Goal: Information Seeking & Learning: Learn about a topic

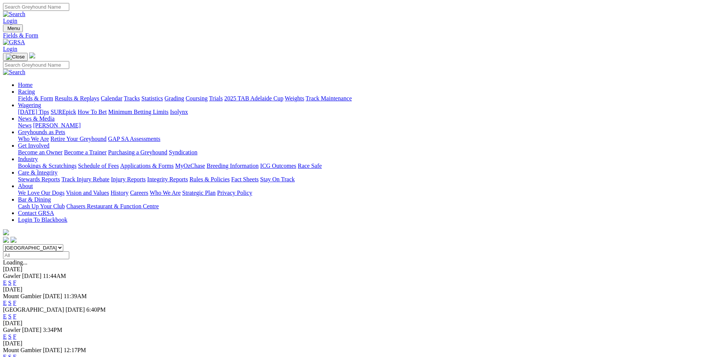
click at [16, 333] on link "F" at bounding box center [14, 336] width 3 height 6
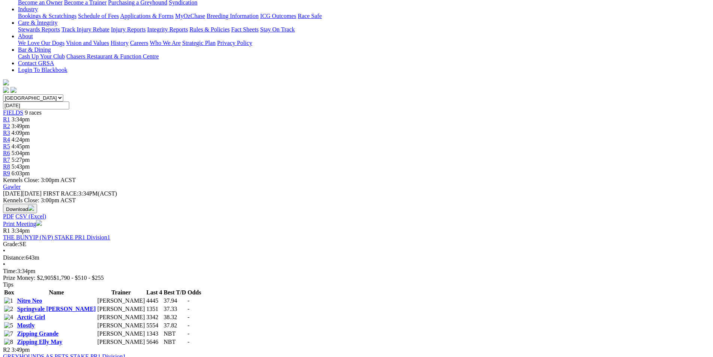
scroll to position [75, 0]
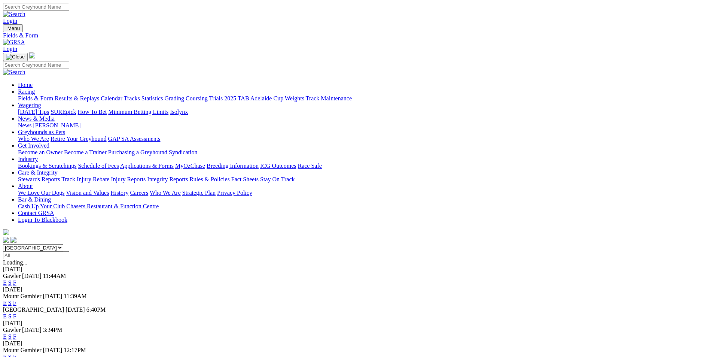
click at [16, 353] on link "F" at bounding box center [14, 356] width 3 height 6
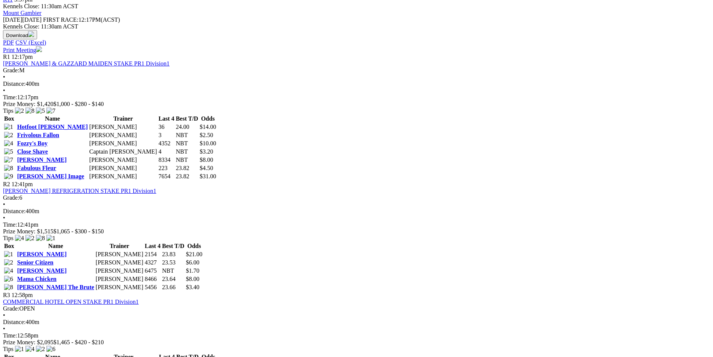
scroll to position [112, 0]
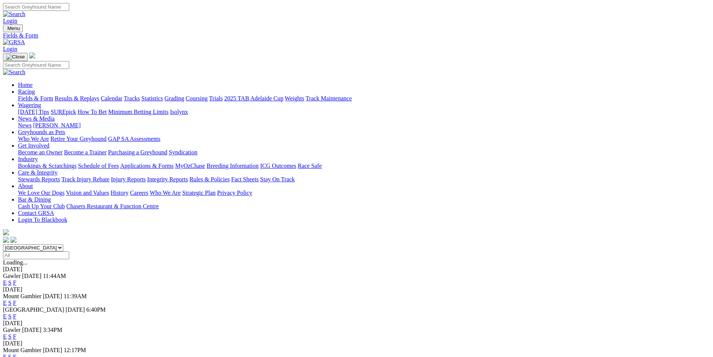
click at [16, 299] on link "F" at bounding box center [14, 302] width 3 height 6
click at [16, 313] on link "F" at bounding box center [14, 316] width 3 height 6
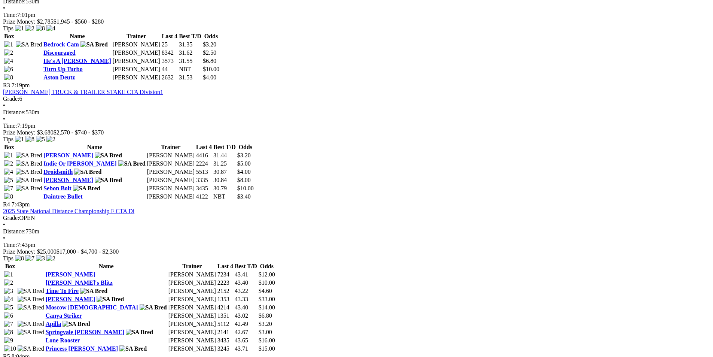
scroll to position [636, 0]
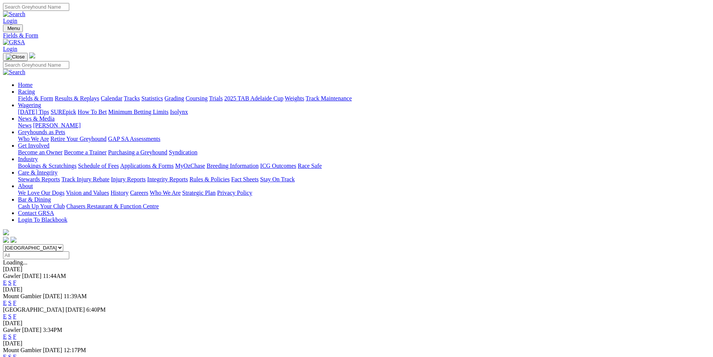
click at [12, 313] on link "S" at bounding box center [9, 316] width 3 height 6
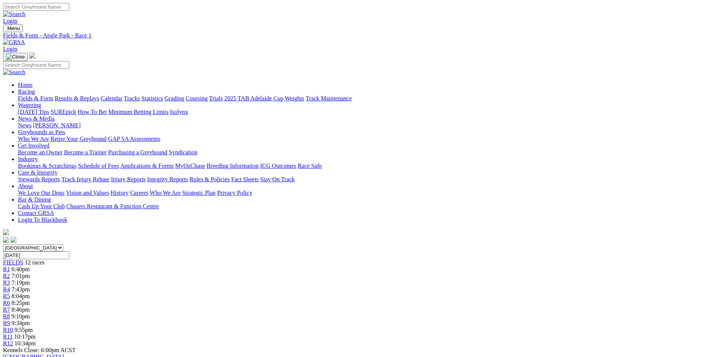
click at [30, 306] on span "8:46pm" at bounding box center [21, 309] width 18 height 6
